Goal: Communication & Community: Answer question/provide support

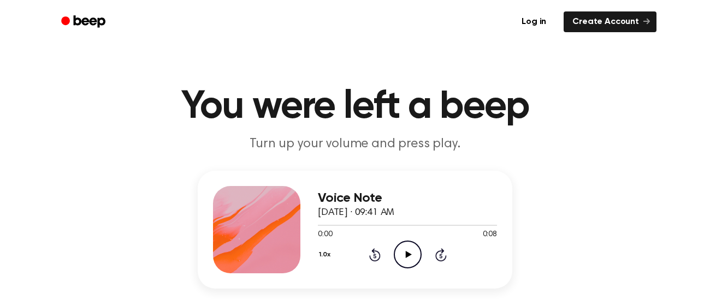
click at [405, 259] on icon "Play Audio" at bounding box center [408, 255] width 28 height 28
click at [405, 258] on icon "Pause Audio" at bounding box center [408, 255] width 28 height 28
drag, startPoint x: 471, startPoint y: 224, endPoint x: 319, endPoint y: 228, distance: 152.4
click at [319, 228] on div at bounding box center [407, 225] width 179 height 9
click at [406, 259] on icon "Play Audio" at bounding box center [408, 255] width 28 height 28
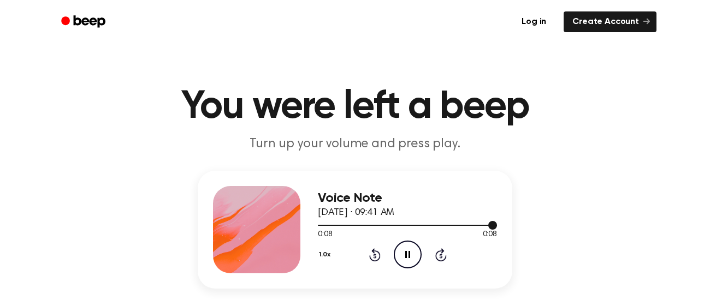
click at [318, 226] on div at bounding box center [407, 225] width 179 height 1
click at [413, 259] on icon "Play Audio" at bounding box center [408, 255] width 28 height 28
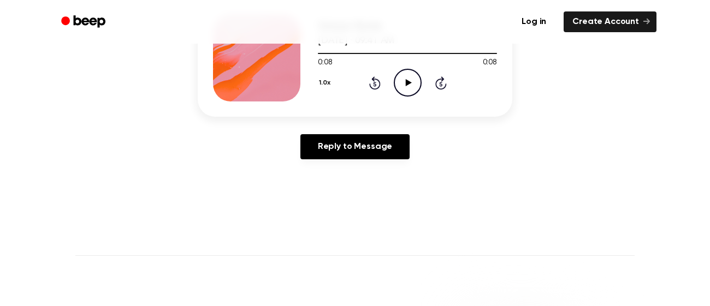
scroll to position [177, 0]
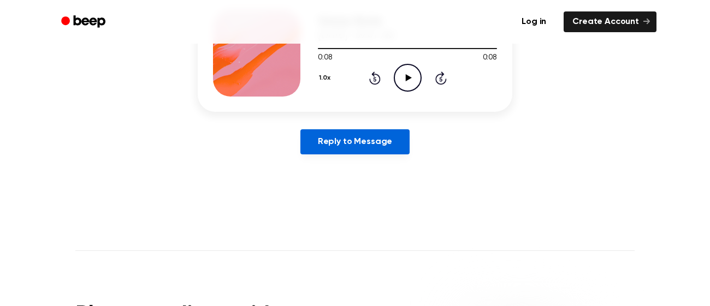
click at [362, 148] on link "Reply to Message" at bounding box center [354, 141] width 109 height 25
